Goal: Check status: Check status

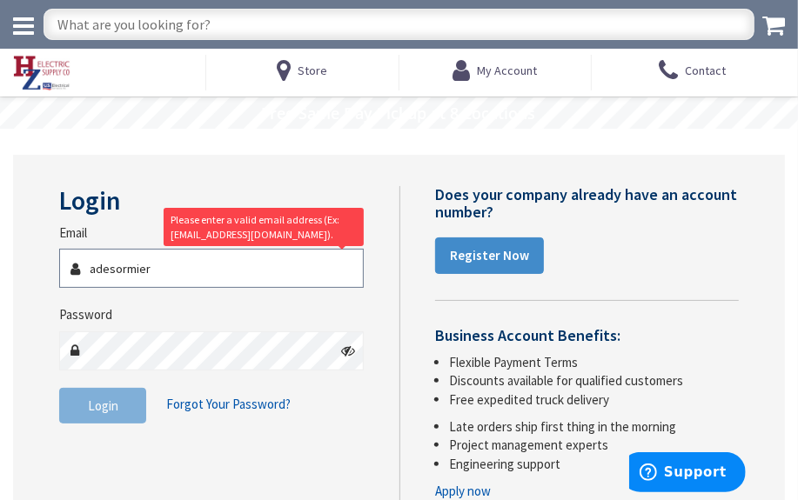
click at [192, 261] on input "adesormier" at bounding box center [211, 268] width 305 height 39
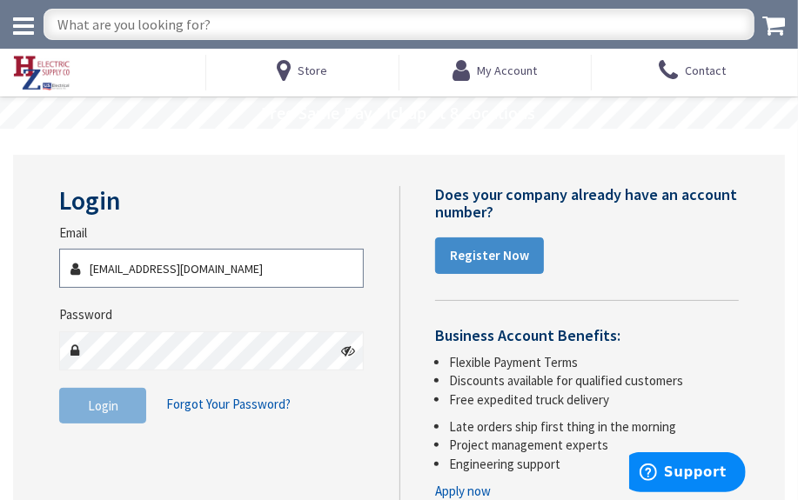
type input "[EMAIL_ADDRESS][DOMAIN_NAME]"
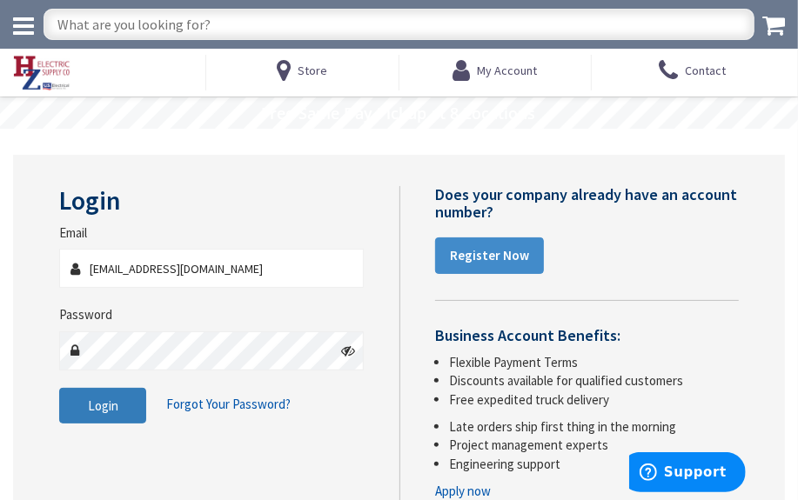
click at [95, 401] on span "Login" at bounding box center [103, 406] width 30 height 17
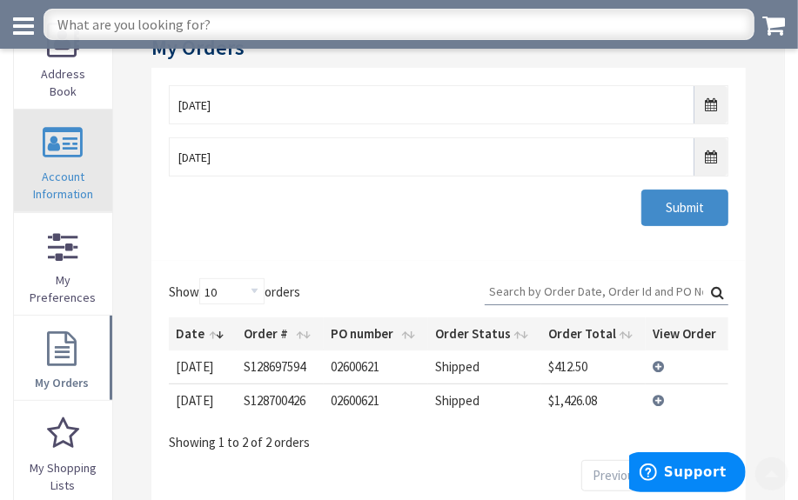
scroll to position [157, 0]
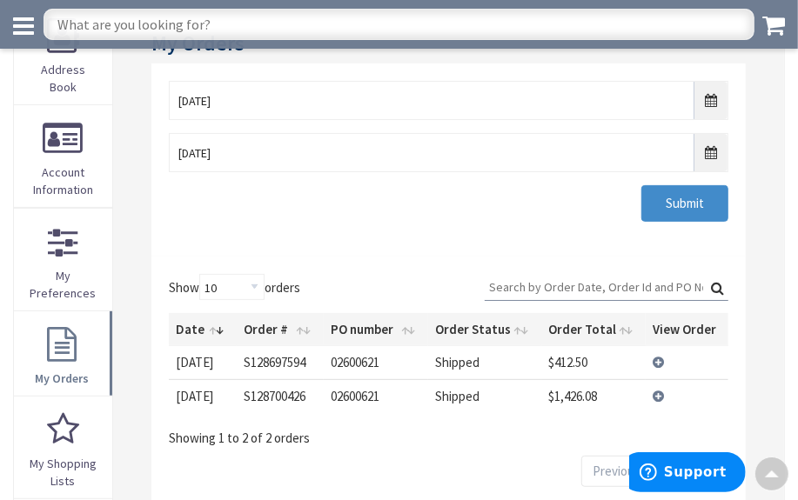
click at [201, 356] on td "[DATE]" at bounding box center [203, 362] width 68 height 32
